Goal: Check status: Check status

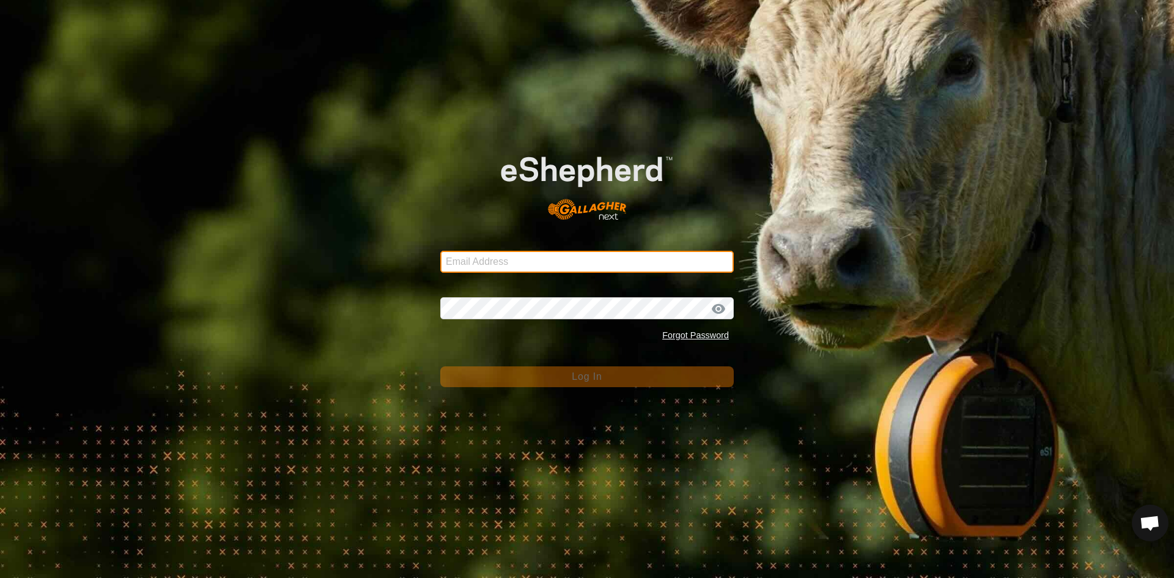
click at [491, 265] on input "Email Address" at bounding box center [587, 262] width 294 height 22
type input "[EMAIL_ADDRESS][PERSON_NAME][DOMAIN_NAME]"
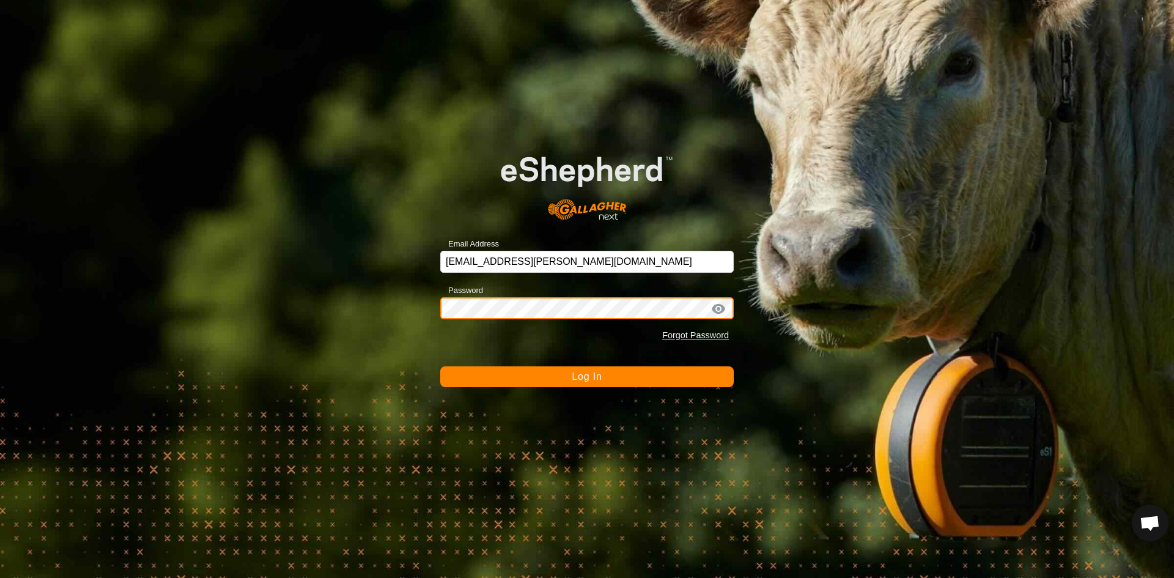
click at [440, 366] on button "Log In" at bounding box center [587, 376] width 294 height 21
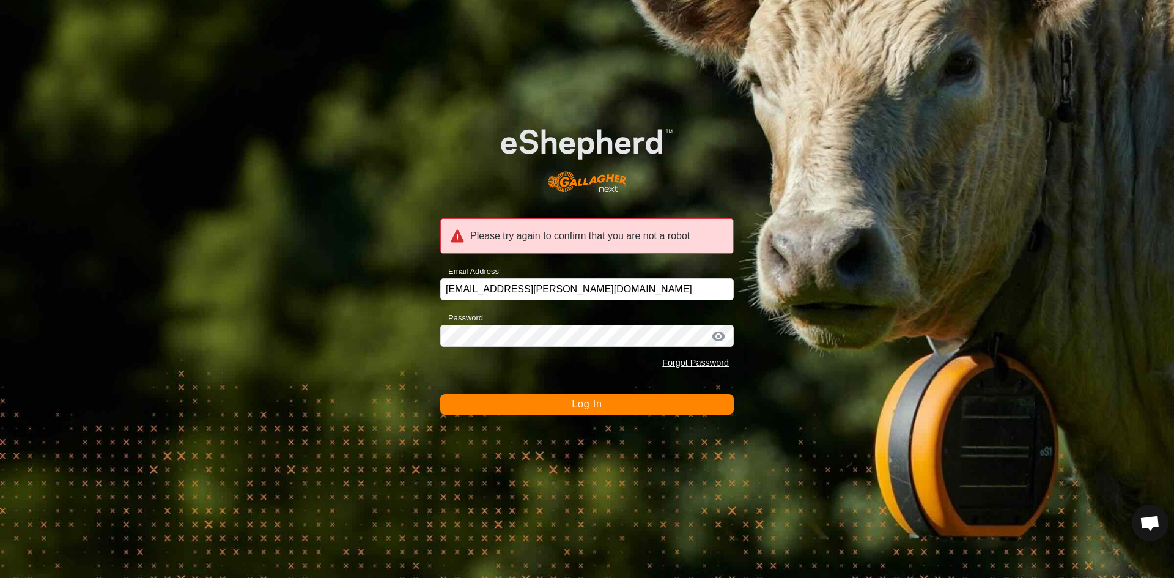
click at [537, 396] on button "Log In" at bounding box center [587, 404] width 294 height 21
click at [608, 394] on button "Log In" at bounding box center [587, 404] width 294 height 21
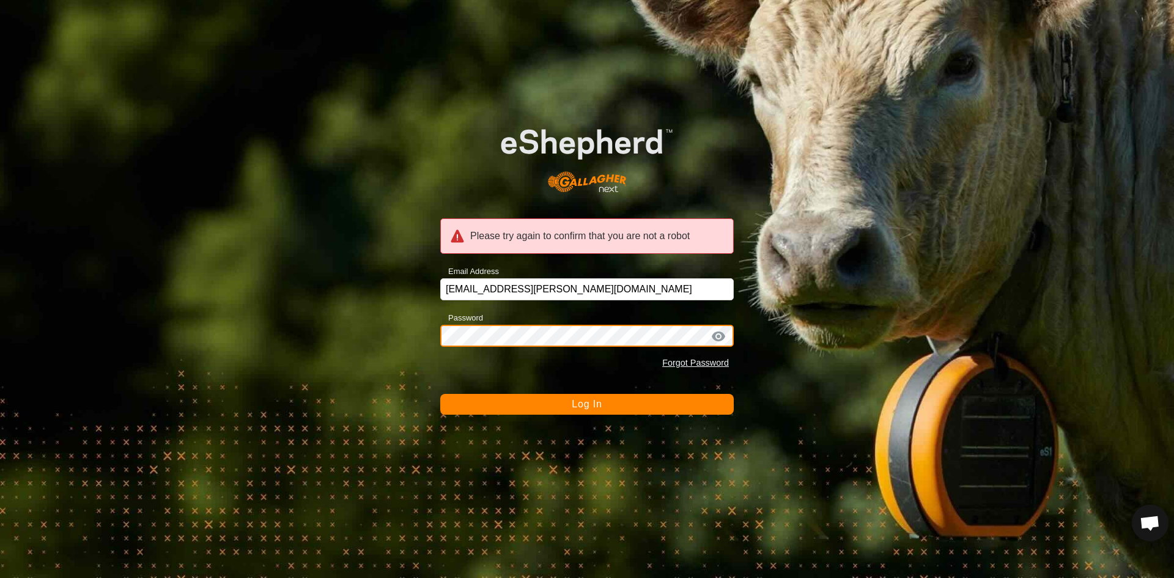
click at [440, 394] on button "Log In" at bounding box center [587, 404] width 294 height 21
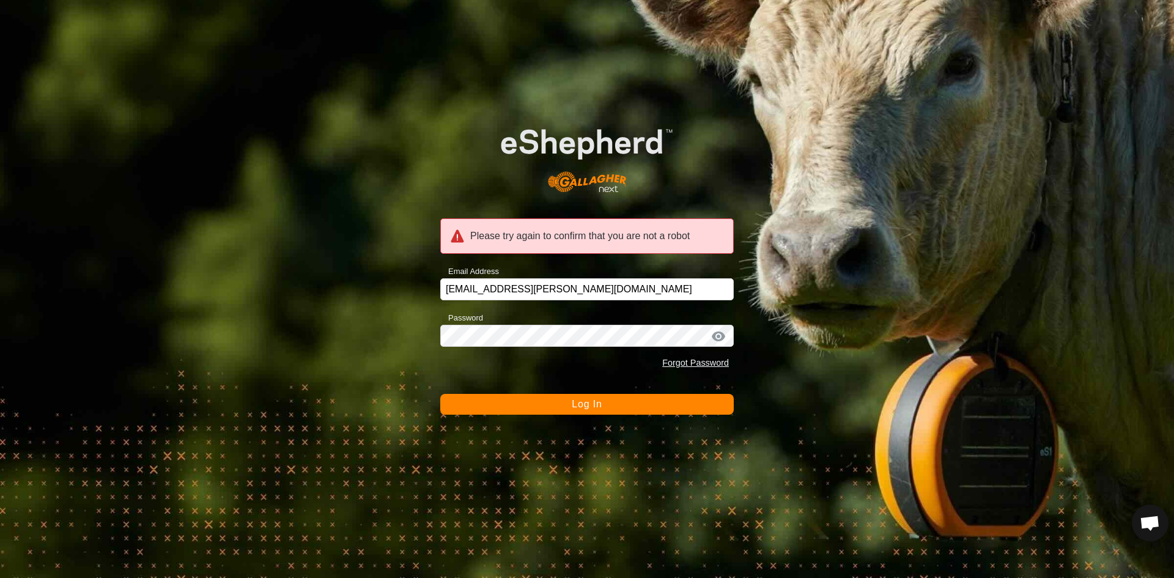
click at [645, 420] on div "Please try again to confirm that you are not a robot Email Address [EMAIL_ADDRE…" at bounding box center [587, 289] width 1174 height 578
click at [667, 396] on button "Log In" at bounding box center [587, 404] width 294 height 21
click at [642, 405] on button "Log In" at bounding box center [587, 404] width 294 height 21
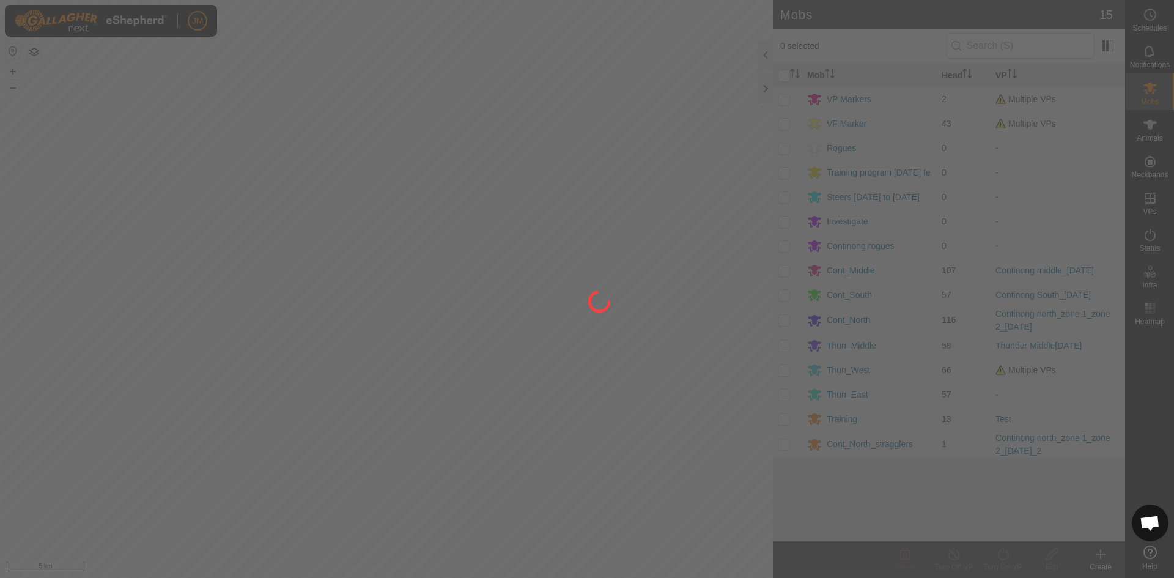
click at [766, 91] on div at bounding box center [587, 289] width 1174 height 578
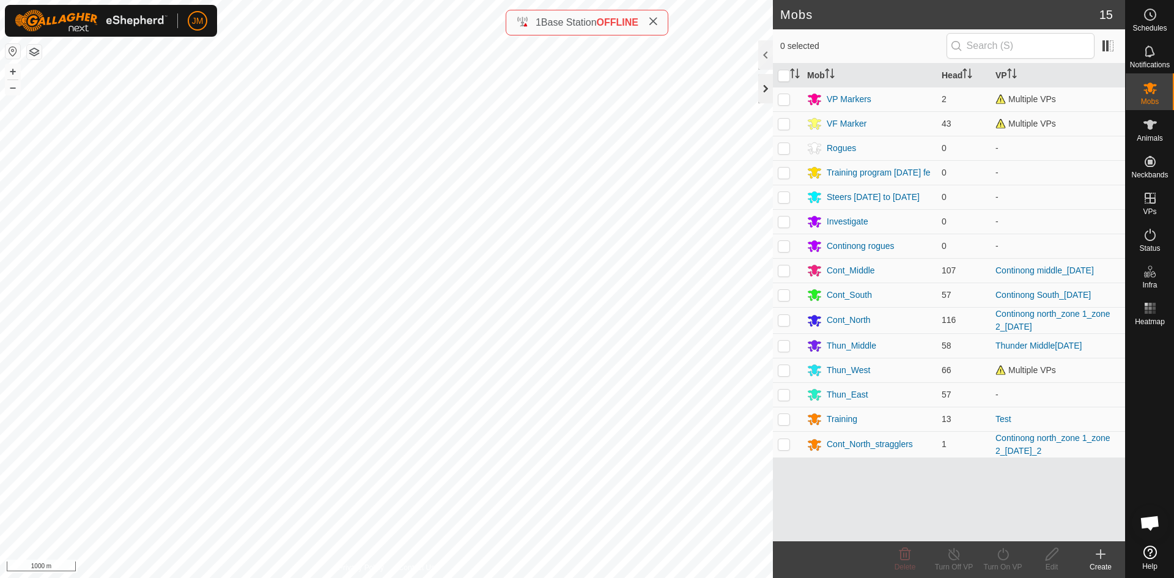
click at [766, 95] on div at bounding box center [765, 88] width 15 height 29
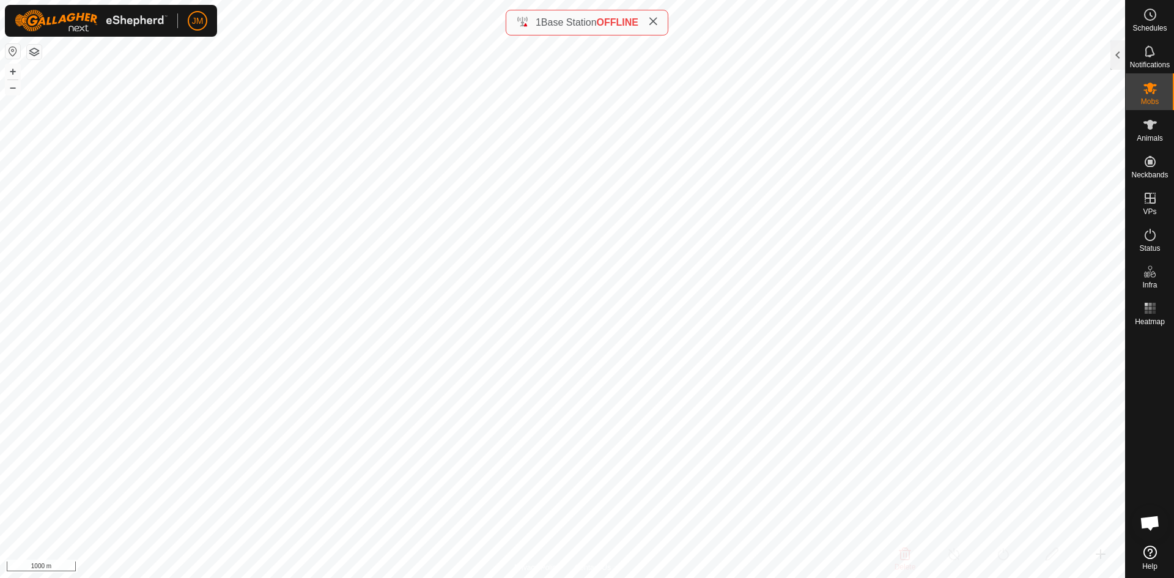
click at [653, 24] on icon at bounding box center [653, 22] width 10 height 10
click at [18, 71] on button "+" at bounding box center [13, 71] width 15 height 15
type input "220134"
type input "-"
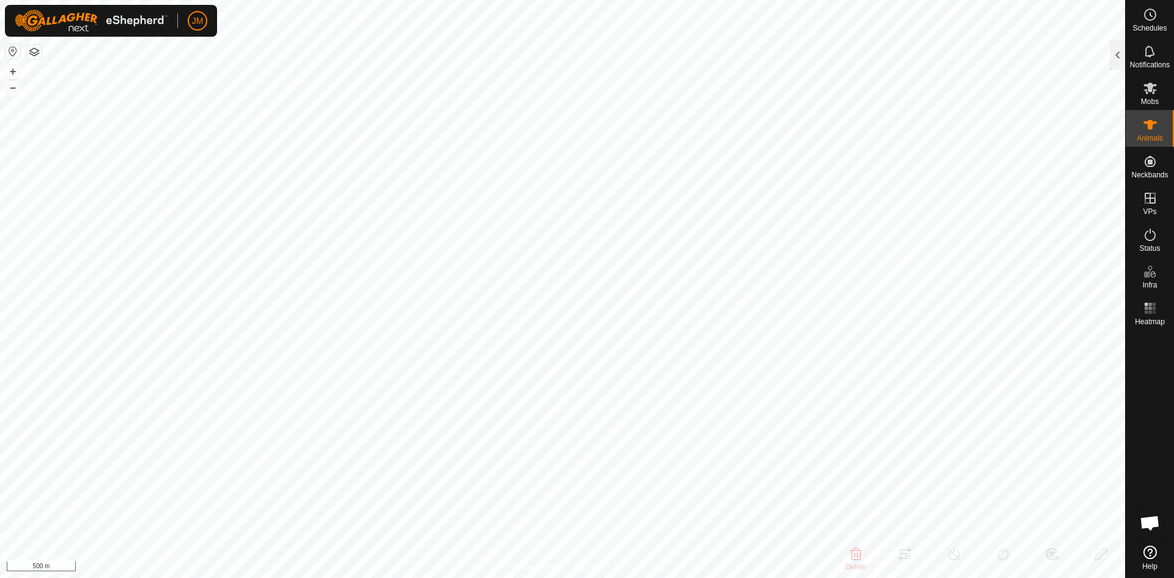
type input "-"
click at [1115, 60] on div at bounding box center [1118, 54] width 15 height 29
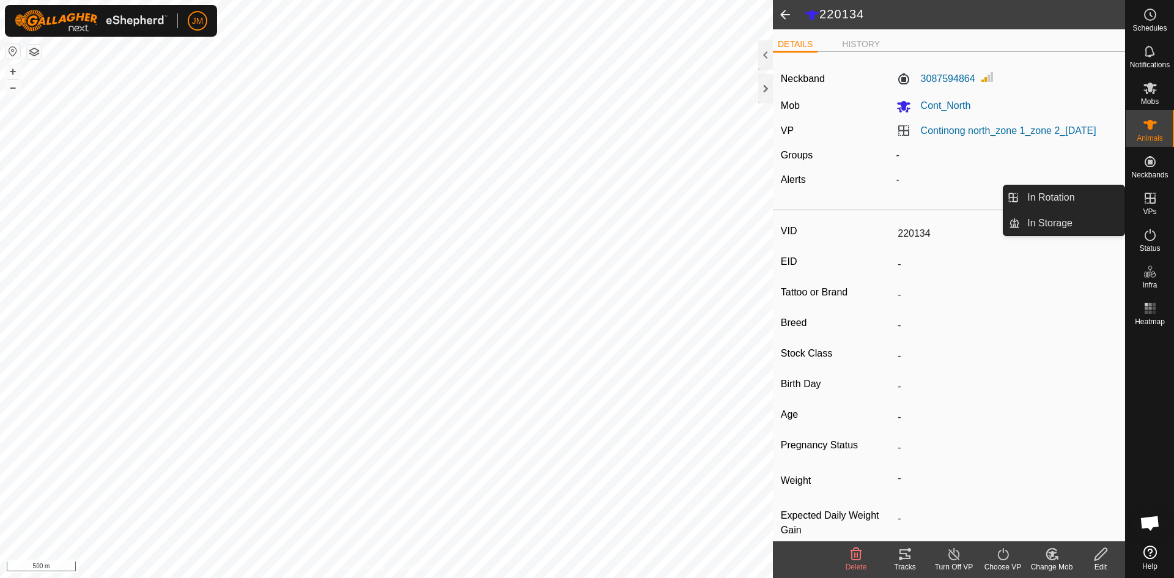
click at [908, 555] on icon at bounding box center [905, 554] width 11 height 10
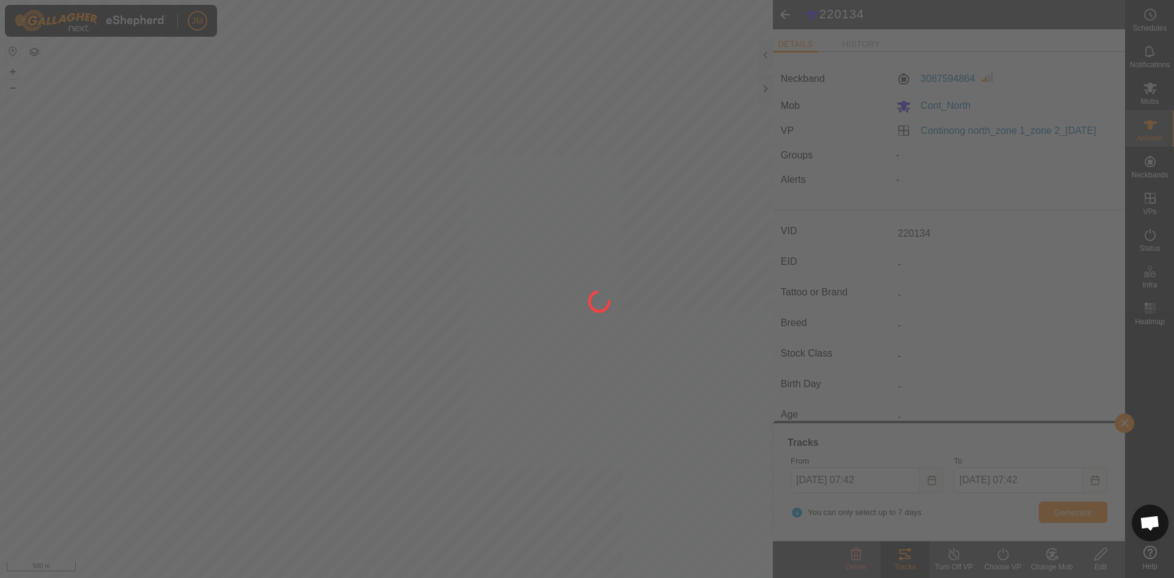
click at [1070, 513] on div at bounding box center [587, 289] width 1174 height 578
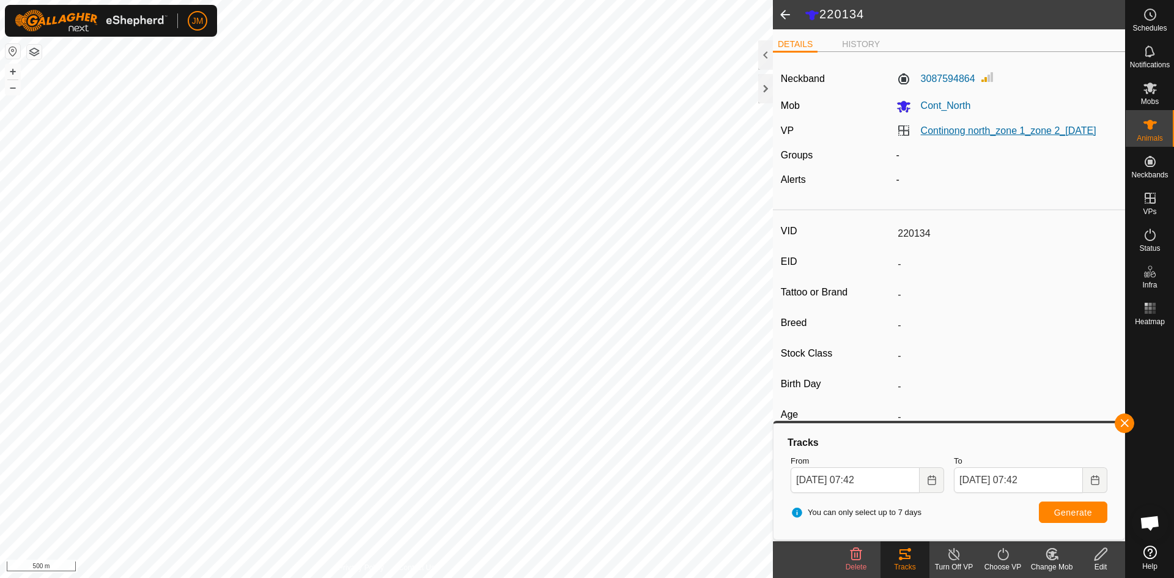
click at [938, 136] on link "Continong north_zone 1_zone 2_06Oct2025" at bounding box center [1009, 130] width 176 height 10
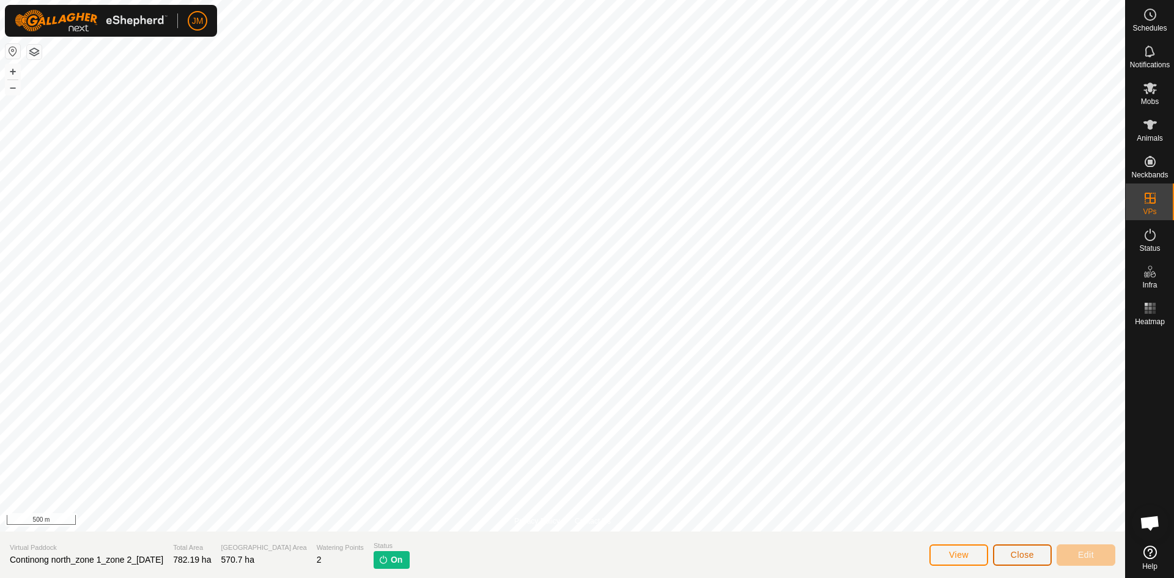
click at [1024, 552] on span "Close" at bounding box center [1022, 555] width 23 height 10
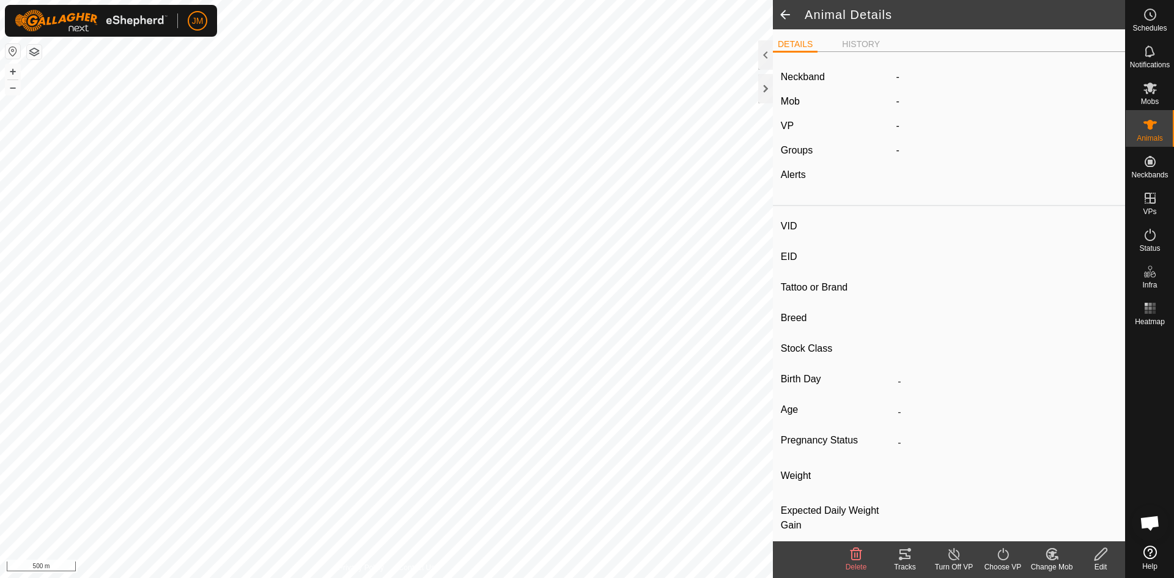
type input "220134"
type input "-"
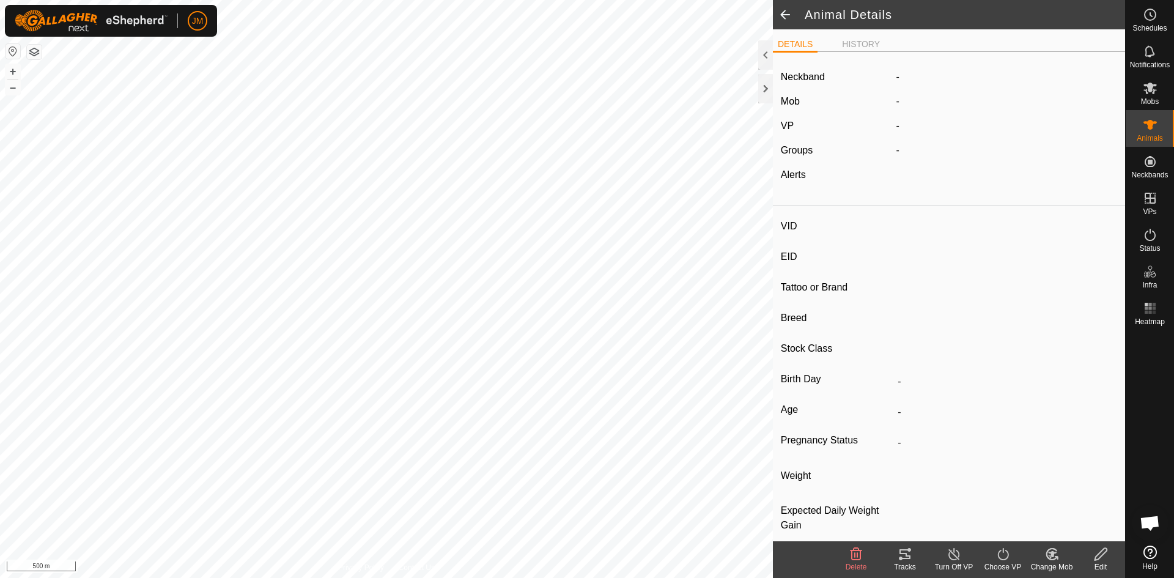
type input "-"
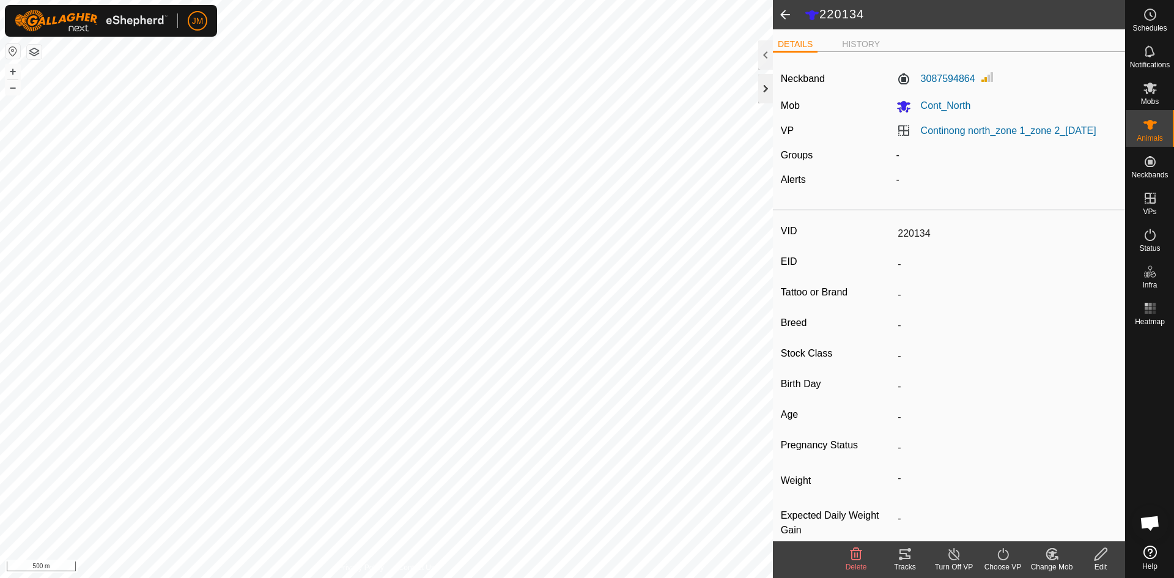
click at [771, 90] on div at bounding box center [765, 88] width 15 height 29
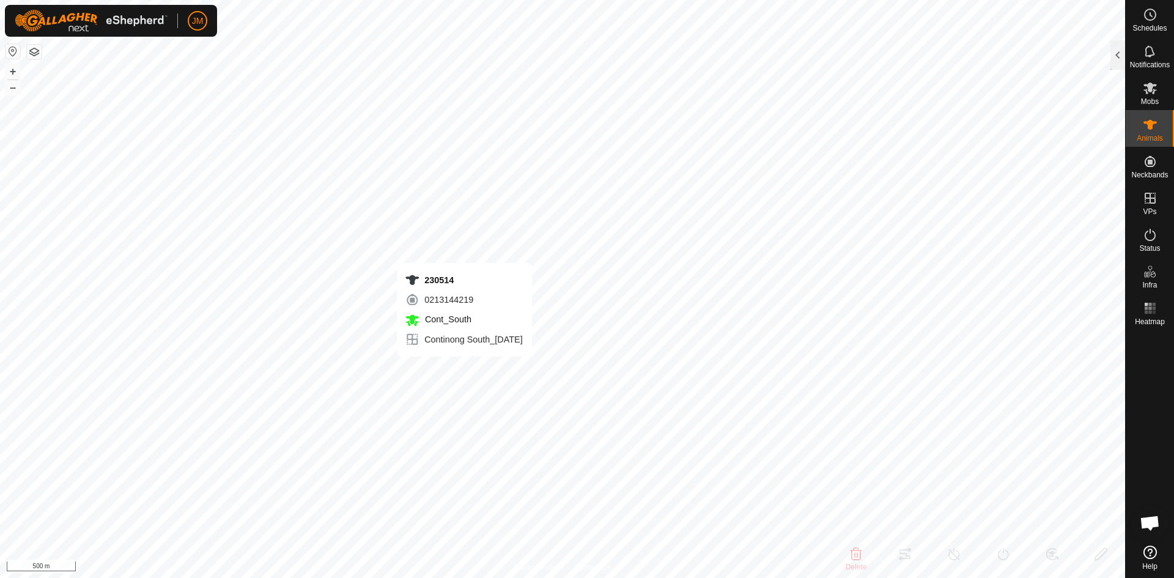
type input "19332"
type input "-"
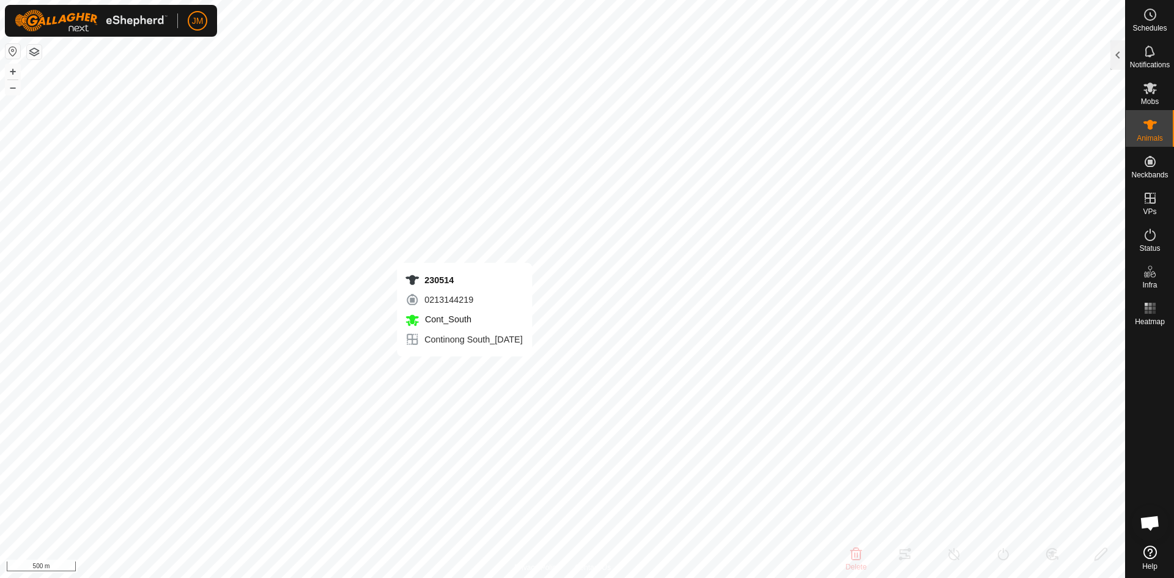
type input "-"
type input "230514"
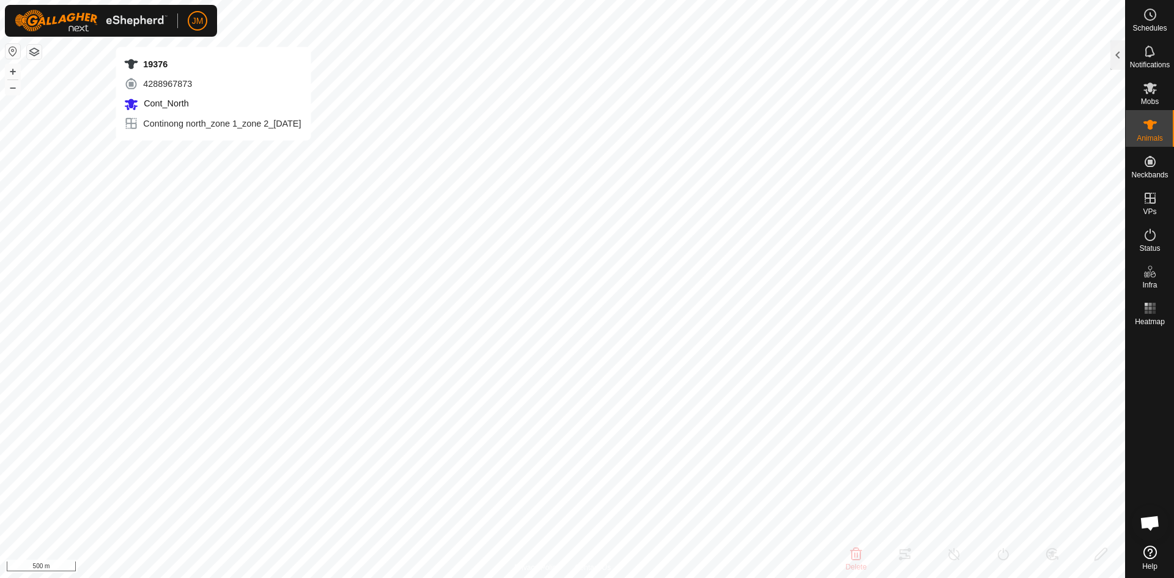
type input "19376"
type input "-"
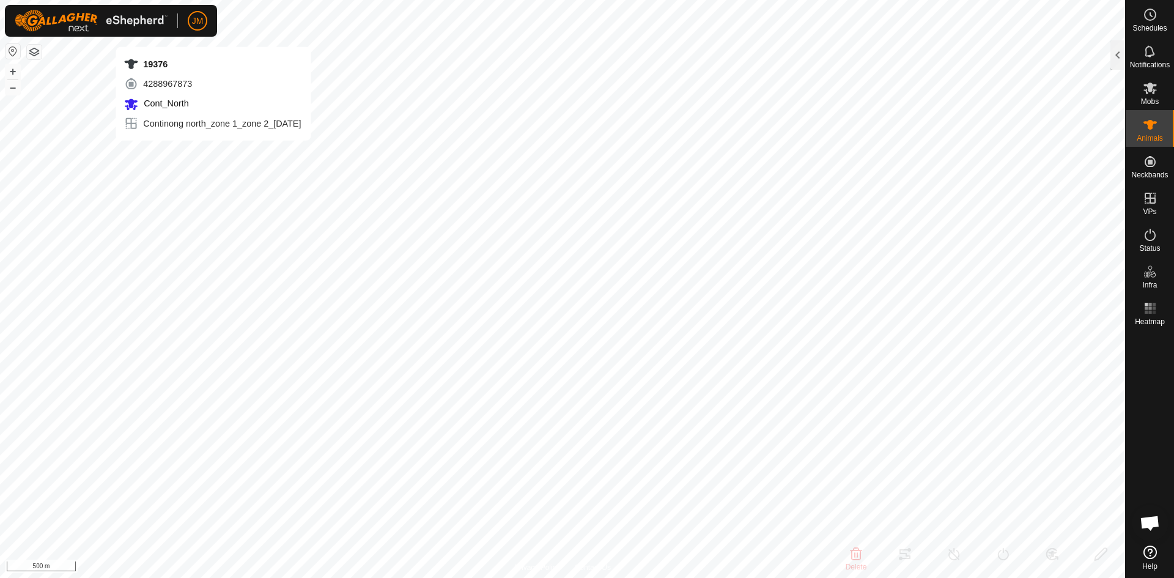
type input "-"
click at [13, 71] on button "+" at bounding box center [13, 71] width 15 height 15
click at [17, 91] on button "–" at bounding box center [13, 87] width 15 height 15
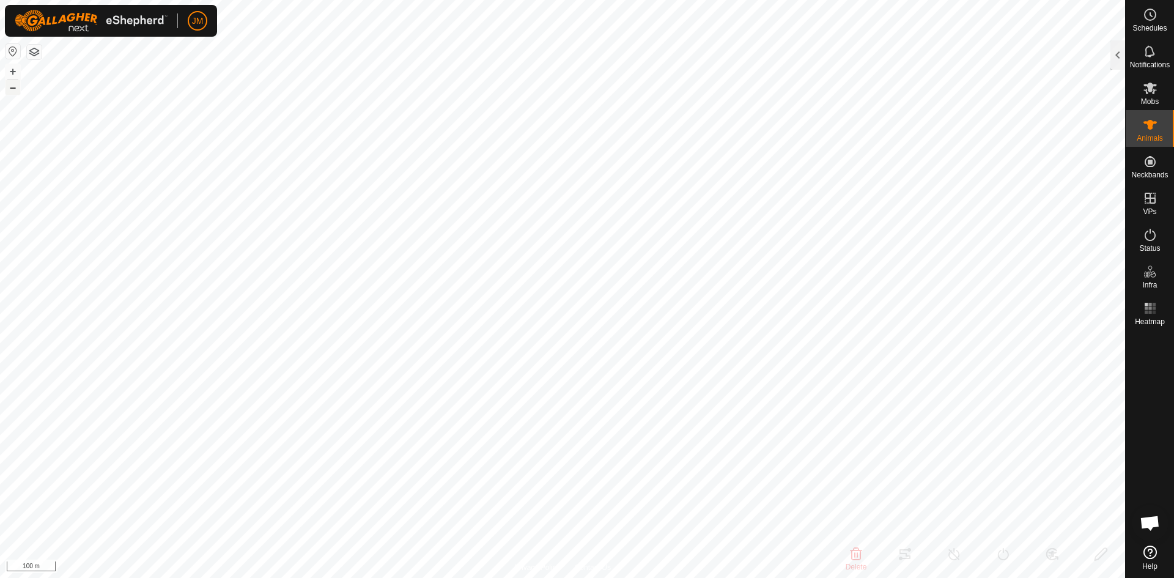
click at [17, 91] on button "–" at bounding box center [13, 87] width 15 height 15
click at [13, 71] on button "+" at bounding box center [13, 71] width 15 height 15
click at [1122, 55] on div at bounding box center [1118, 54] width 15 height 29
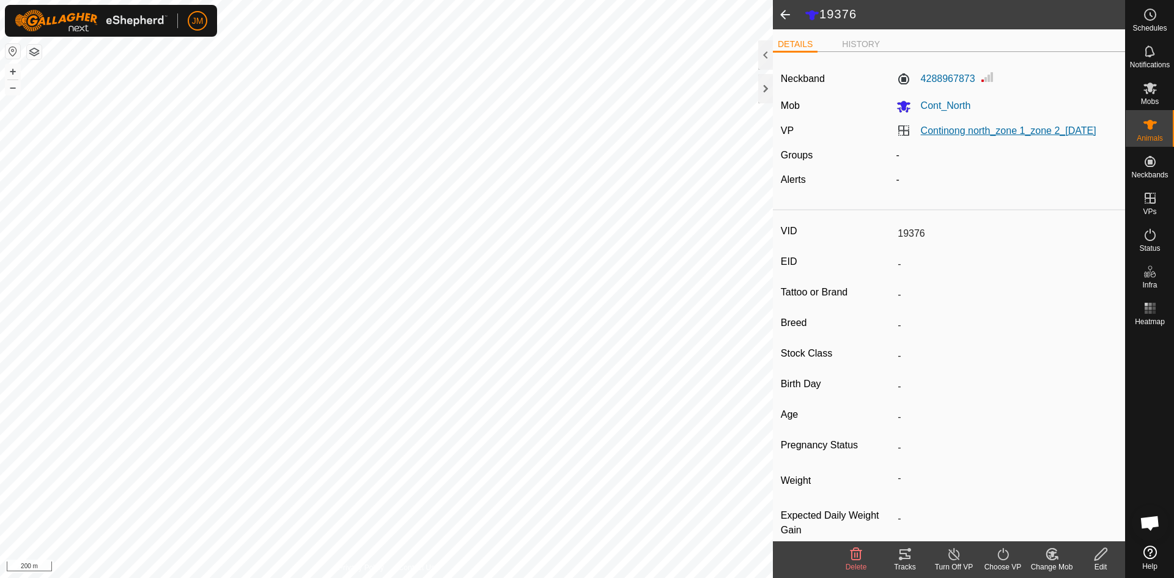
click at [1001, 125] on link "Continong north_zone 1_zone 2_06Oct2025" at bounding box center [1009, 130] width 176 height 10
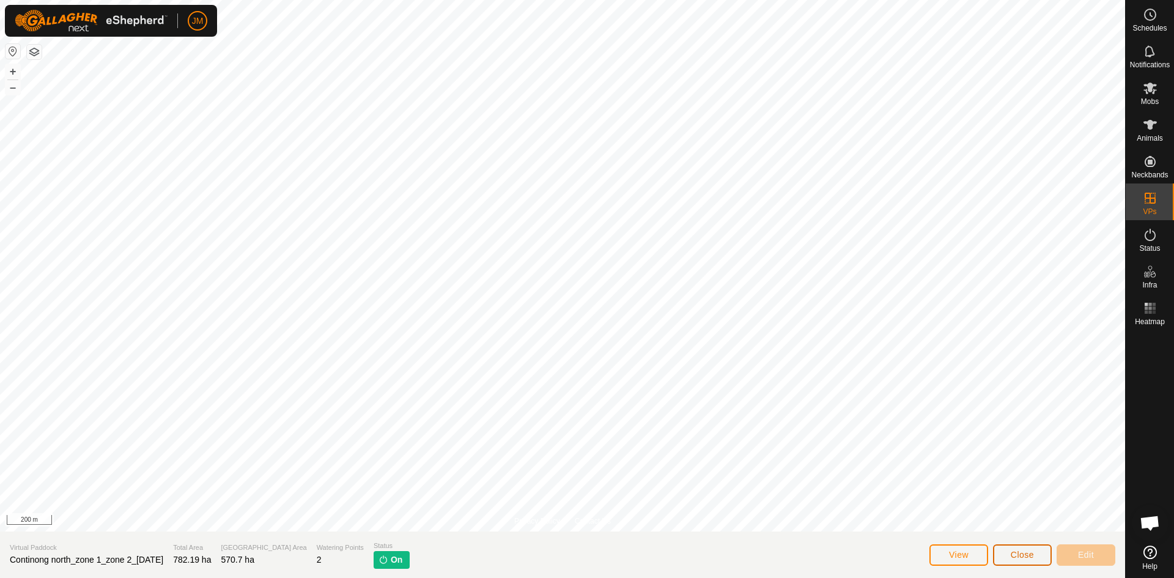
click at [1020, 564] on button "Close" at bounding box center [1022, 554] width 59 height 21
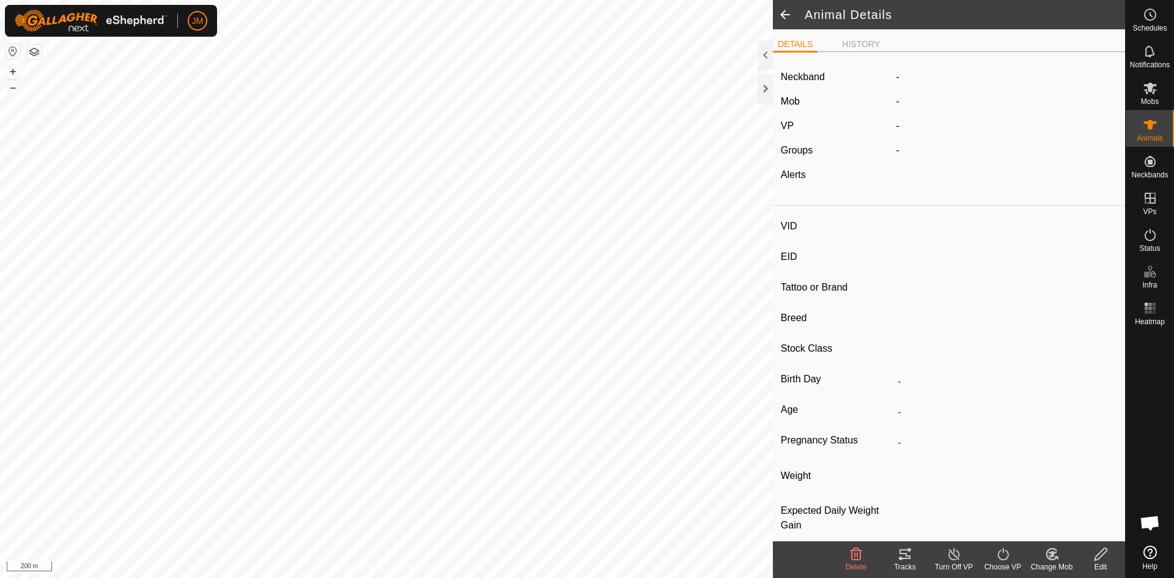
type input "19376"
type input "-"
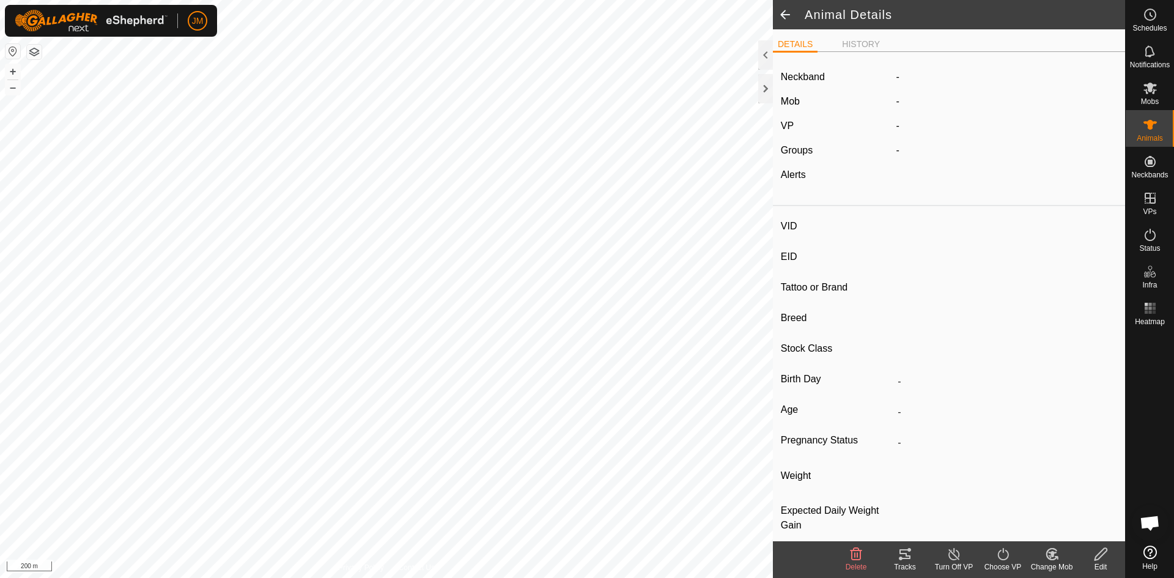
type input "-"
